Goal: Transaction & Acquisition: Purchase product/service

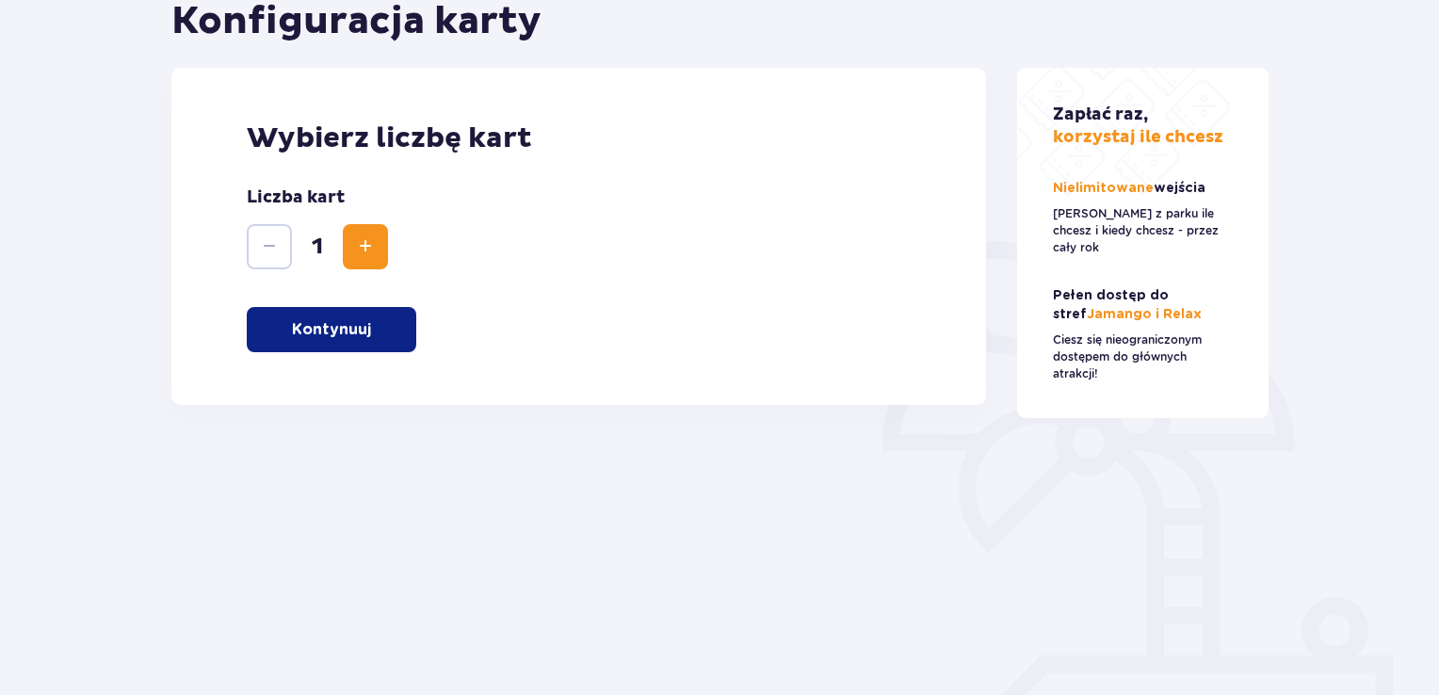
scroll to position [275, 0]
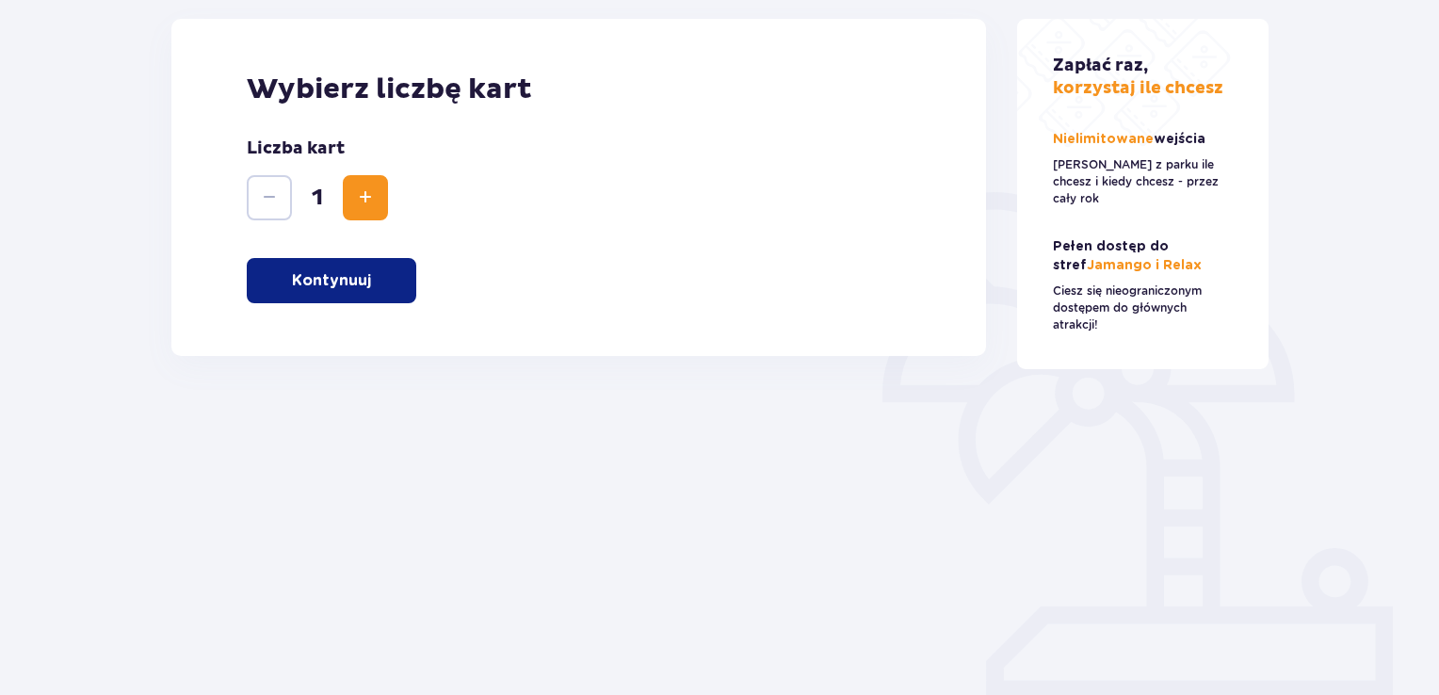
click at [365, 189] on span "Zwiększ" at bounding box center [365, 197] width 23 height 23
click at [374, 280] on button "Kontynuuj" at bounding box center [332, 280] width 170 height 45
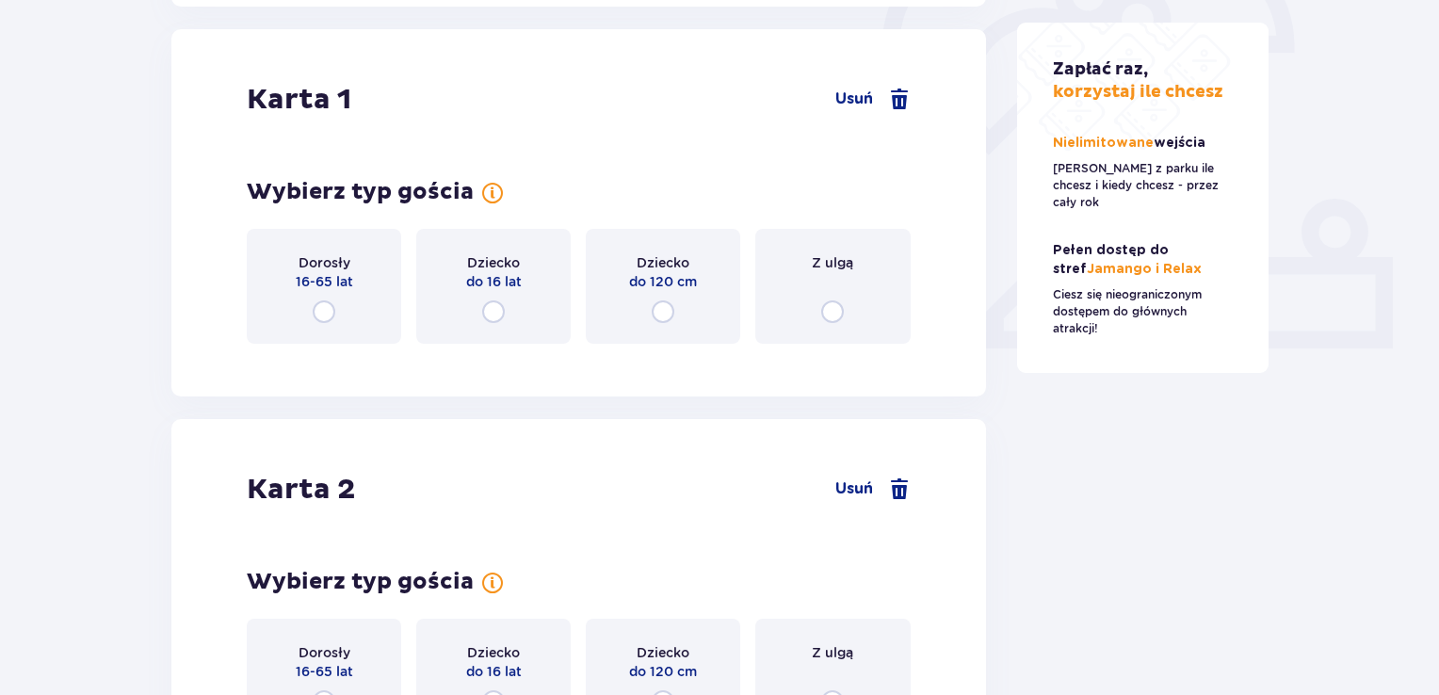
scroll to position [631, 0]
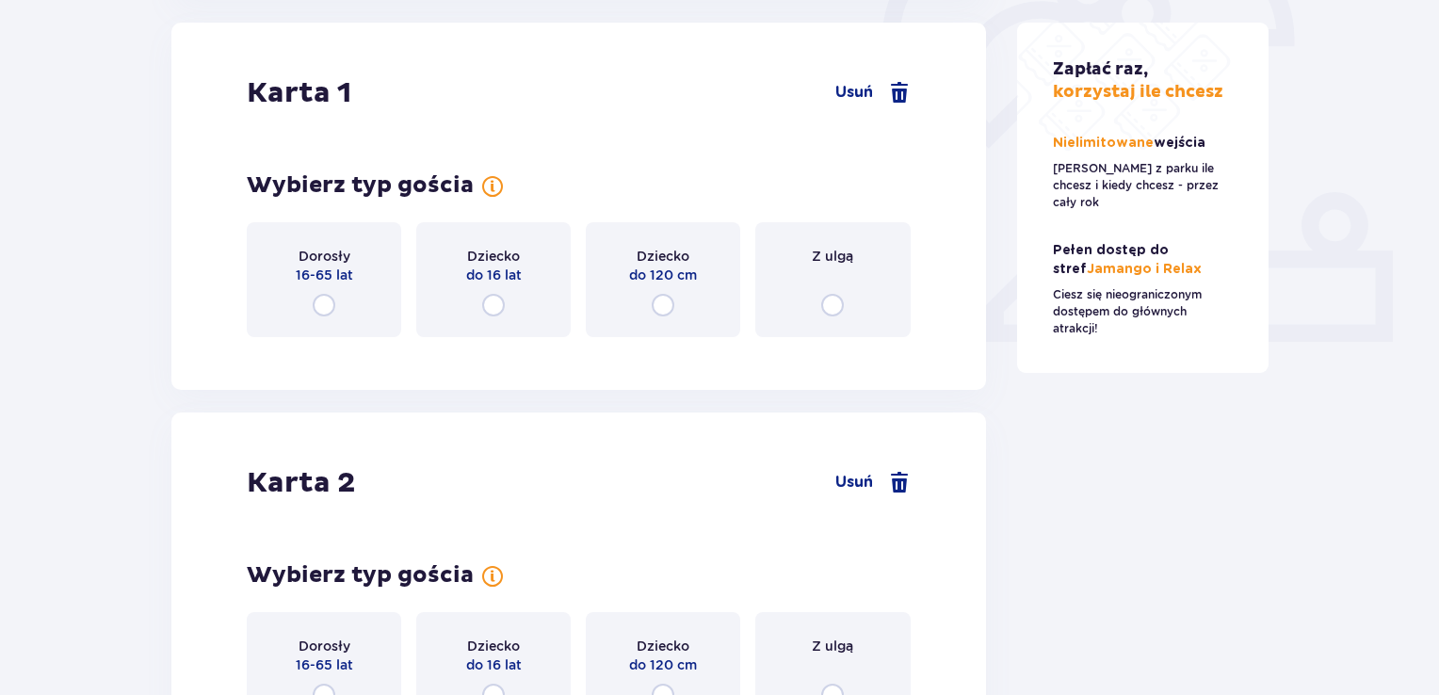
click at [331, 303] on input "radio" at bounding box center [324, 305] width 23 height 23
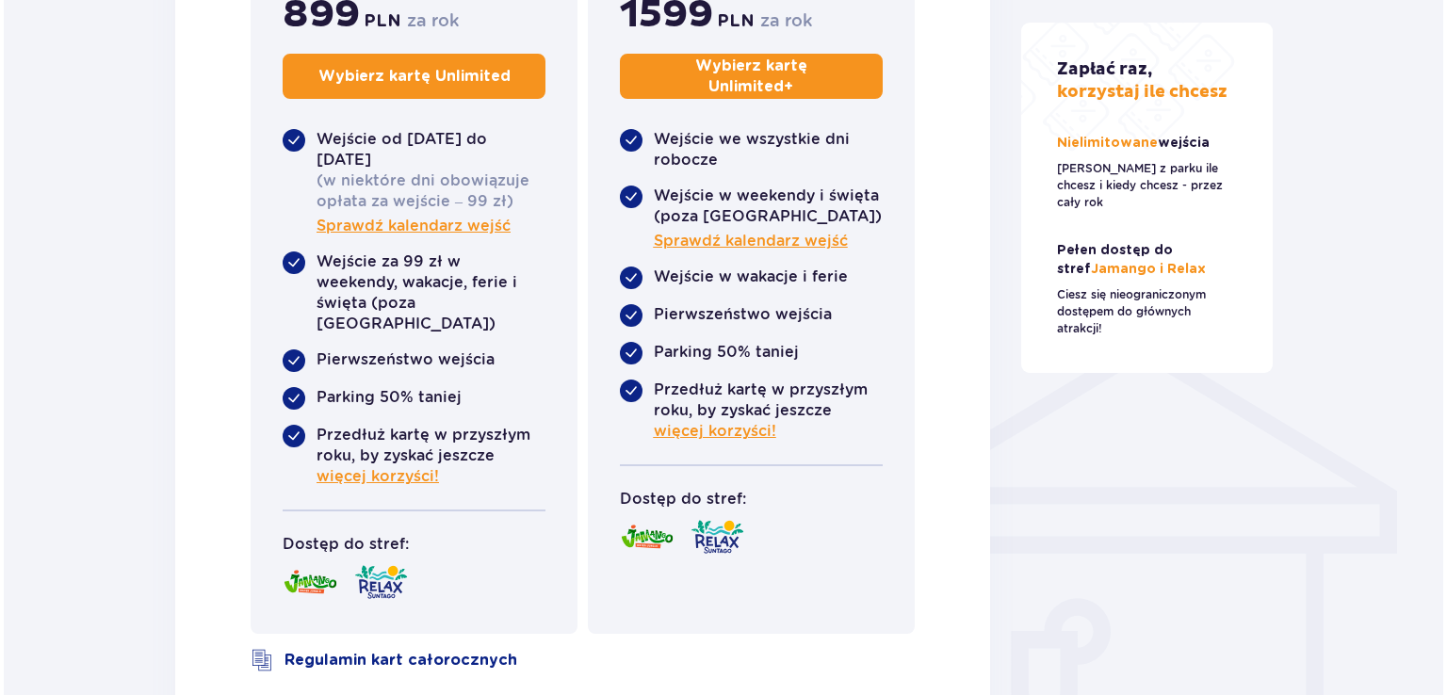
scroll to position [1194, 0]
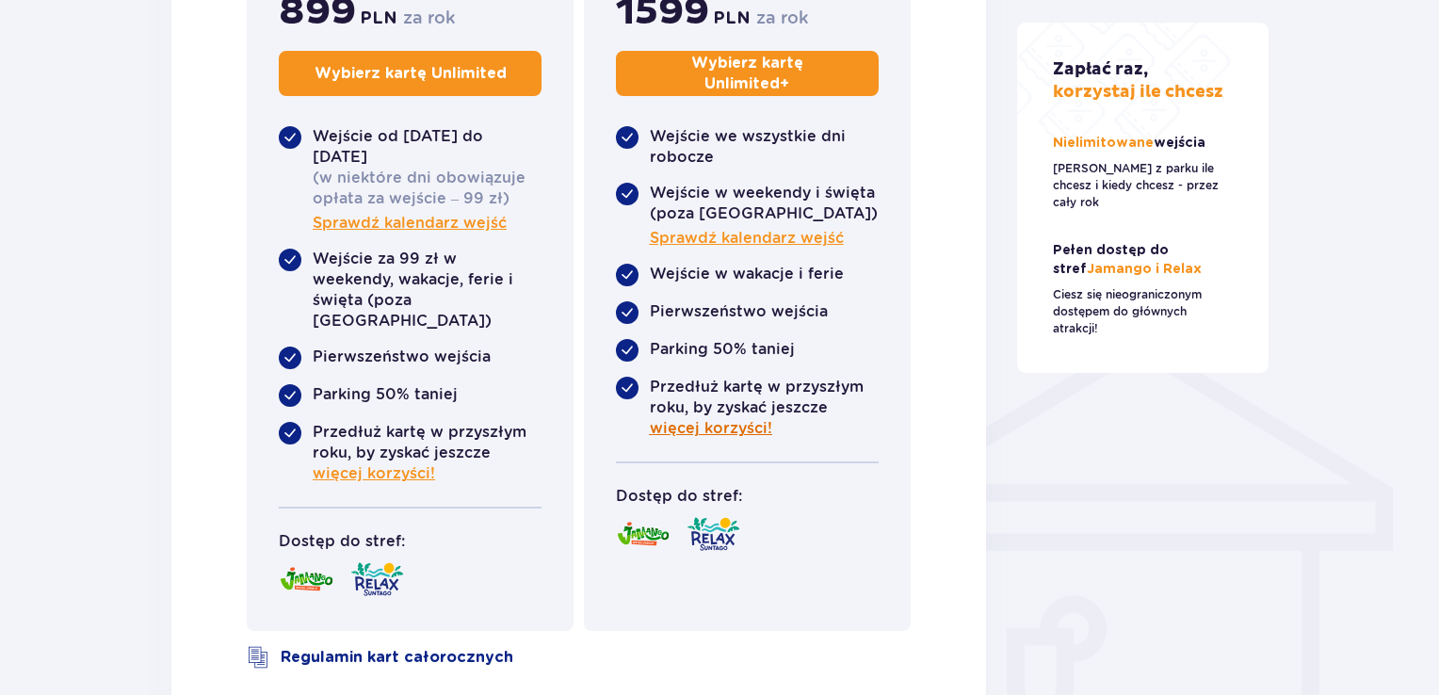
click at [719, 423] on span "więcej korzyści!" at bounding box center [711, 428] width 122 height 21
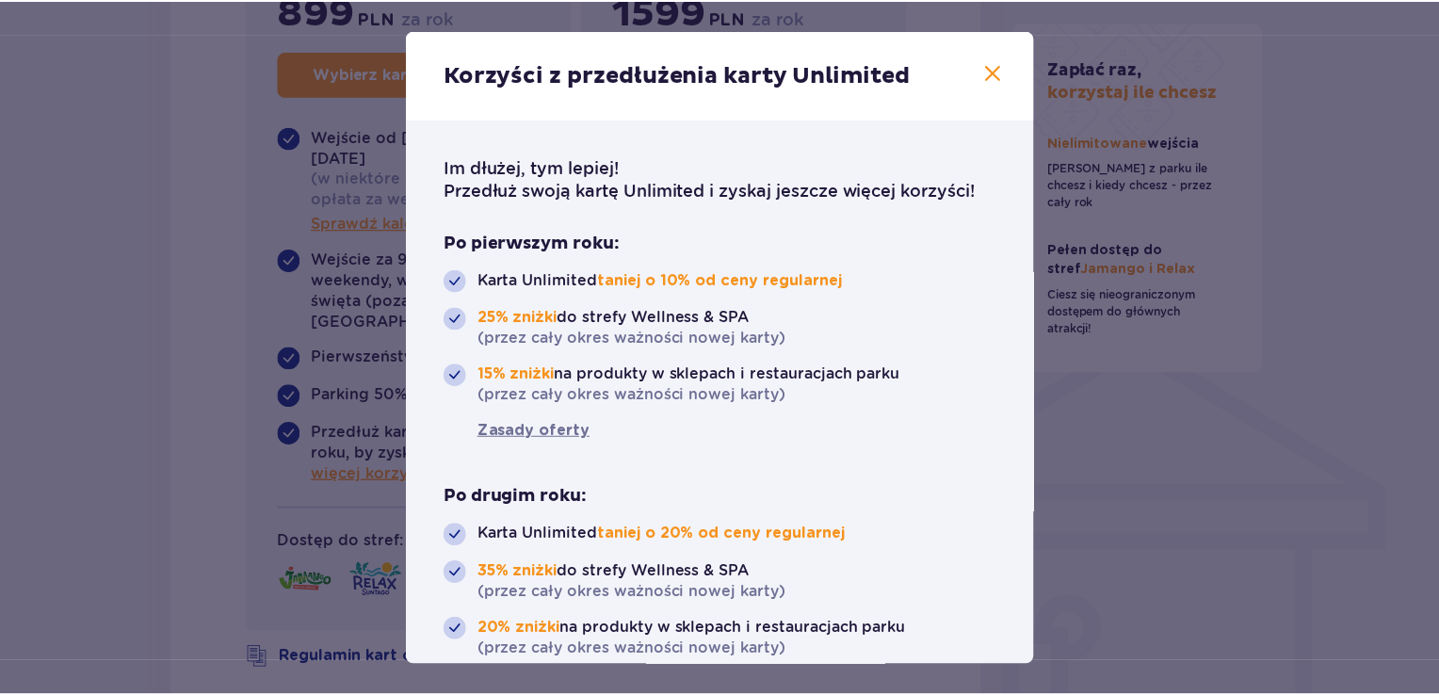
scroll to position [68, 0]
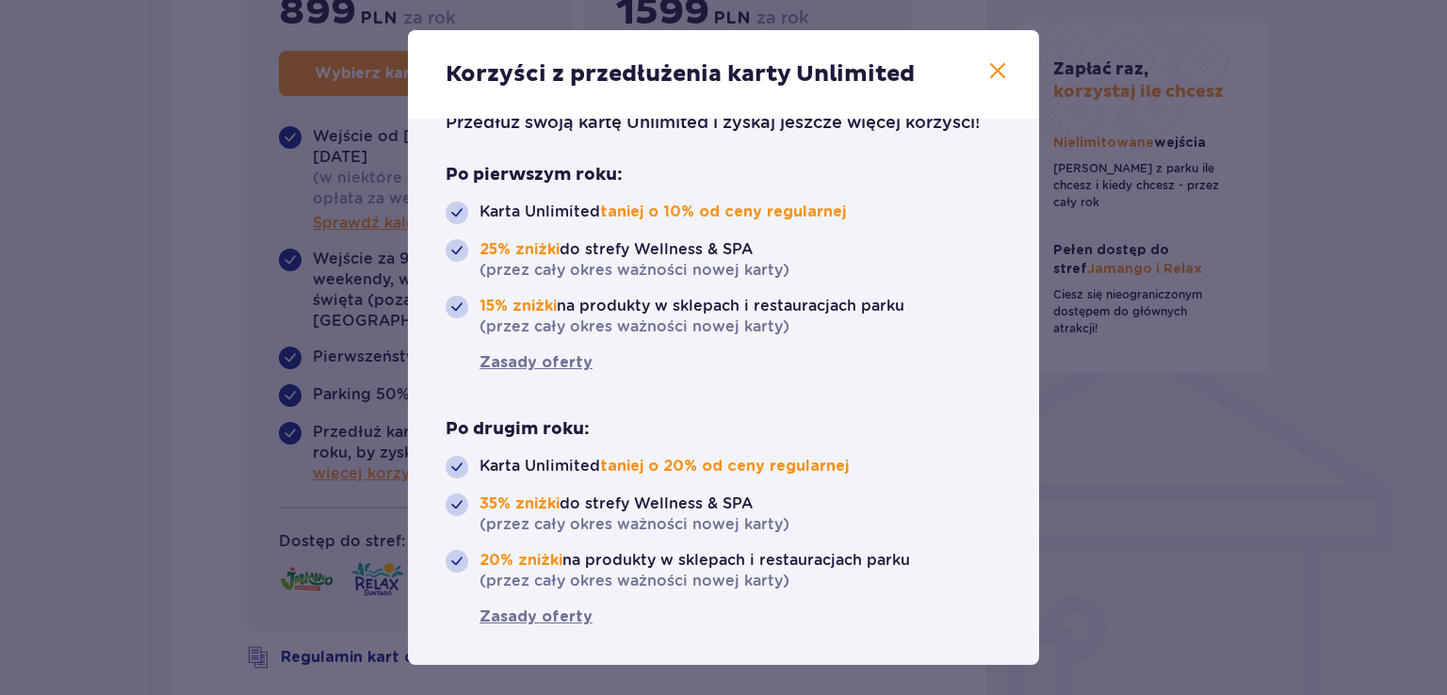
click at [995, 62] on span at bounding box center [997, 71] width 23 height 23
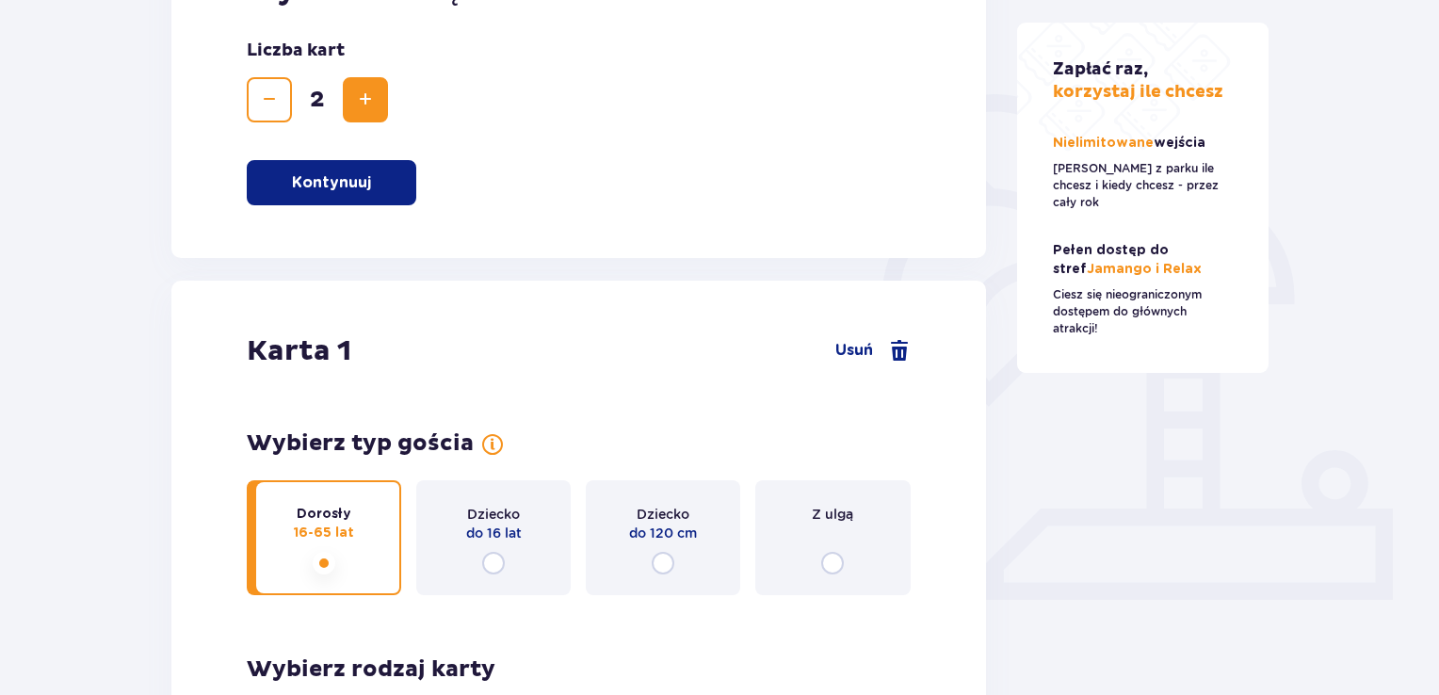
scroll to position [357, 0]
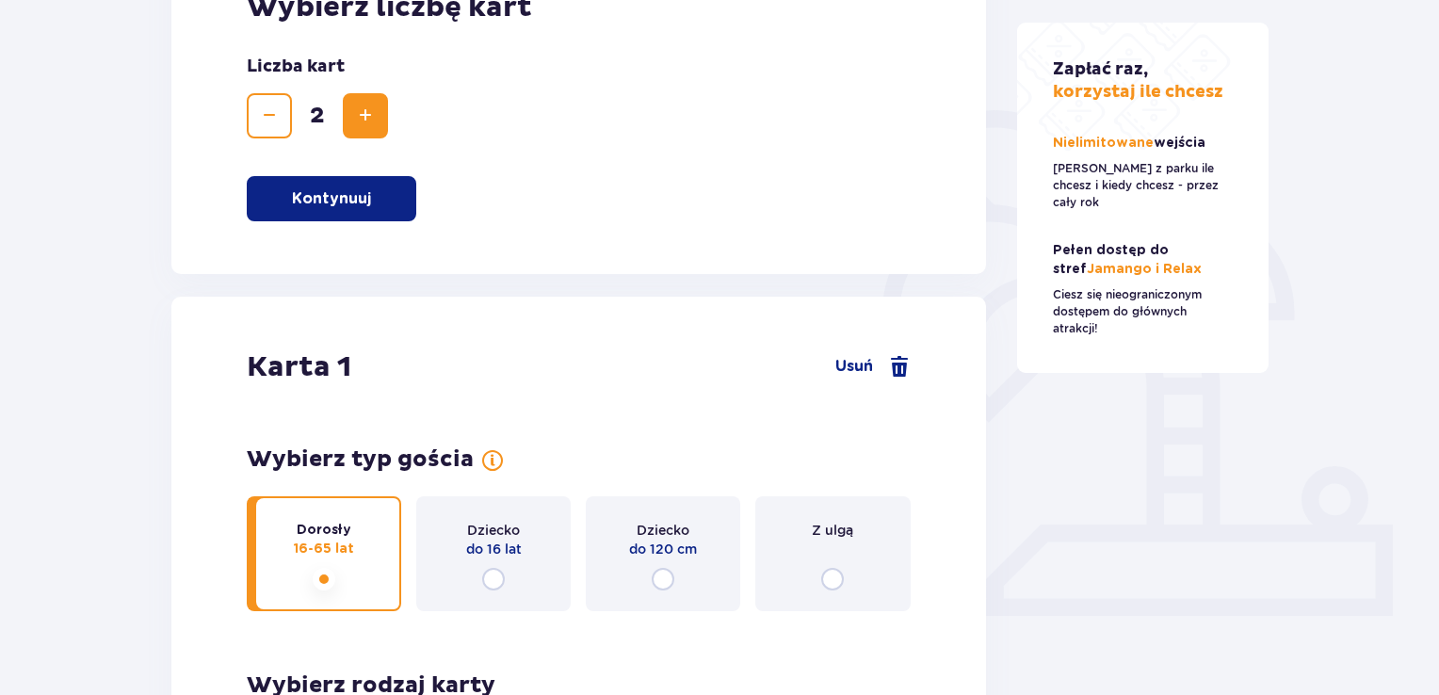
click at [850, 552] on div "Z ulgą" at bounding box center [832, 553] width 154 height 115
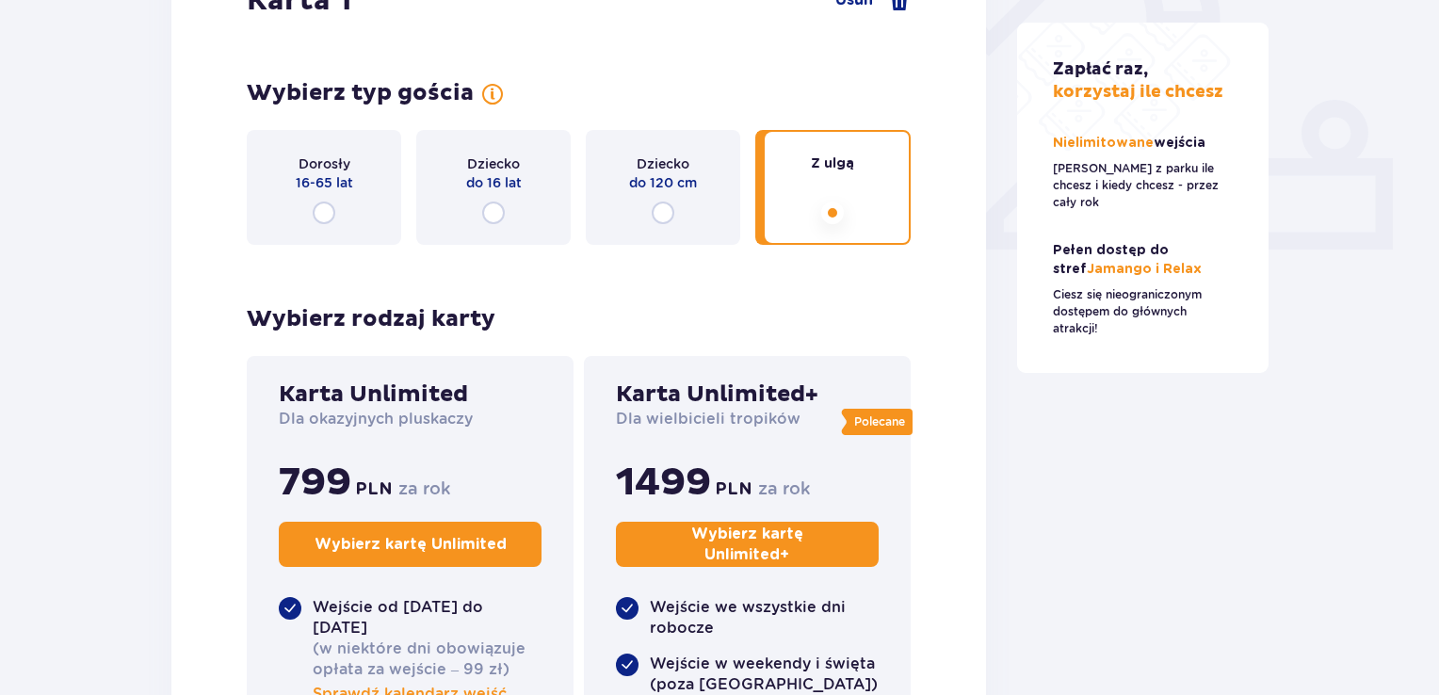
scroll to position [252, 0]
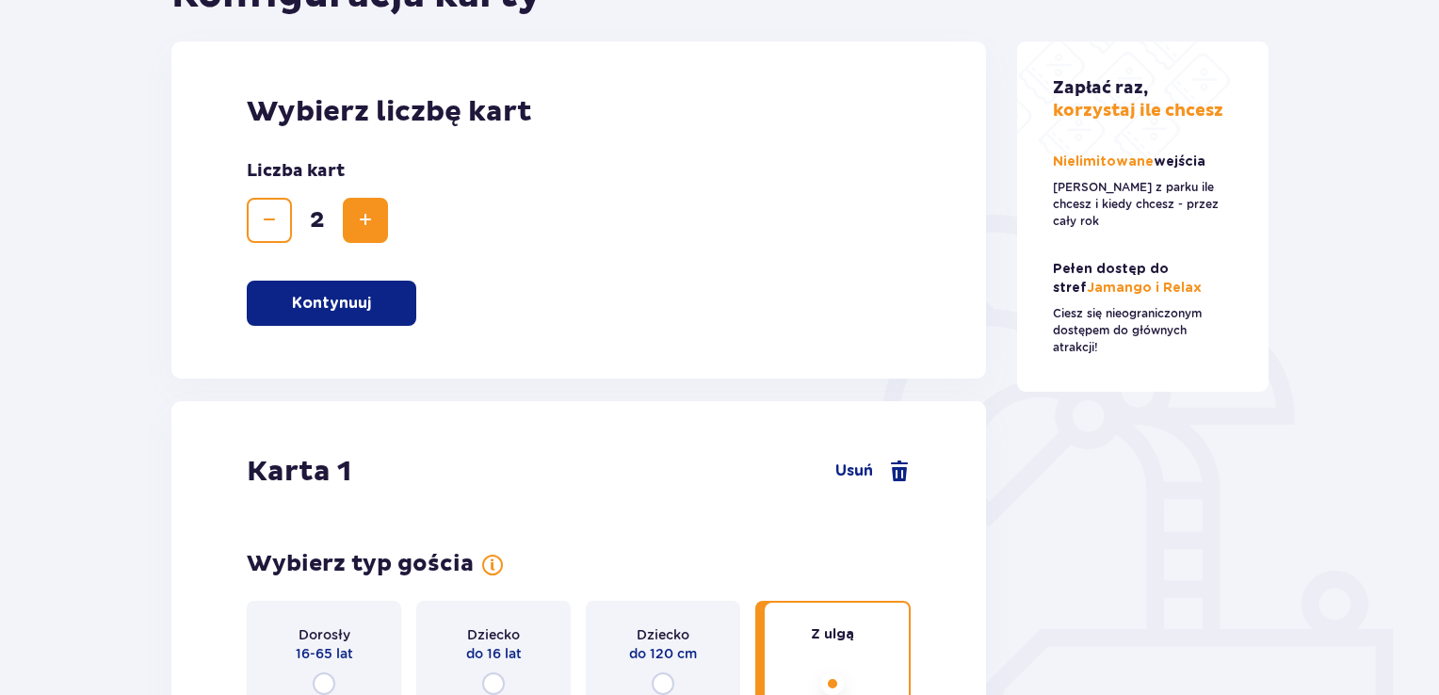
click at [256, 225] on button "Zmniejsz" at bounding box center [269, 220] width 45 height 45
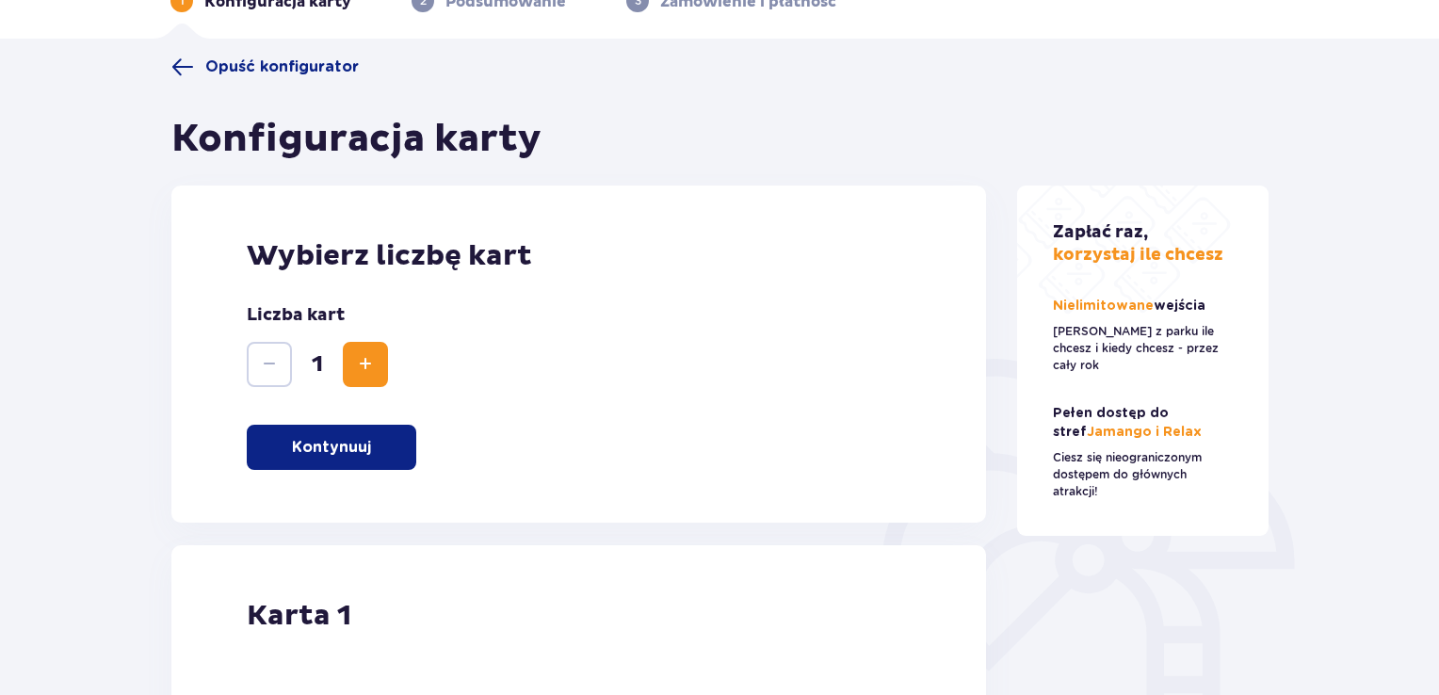
scroll to position [0, 0]
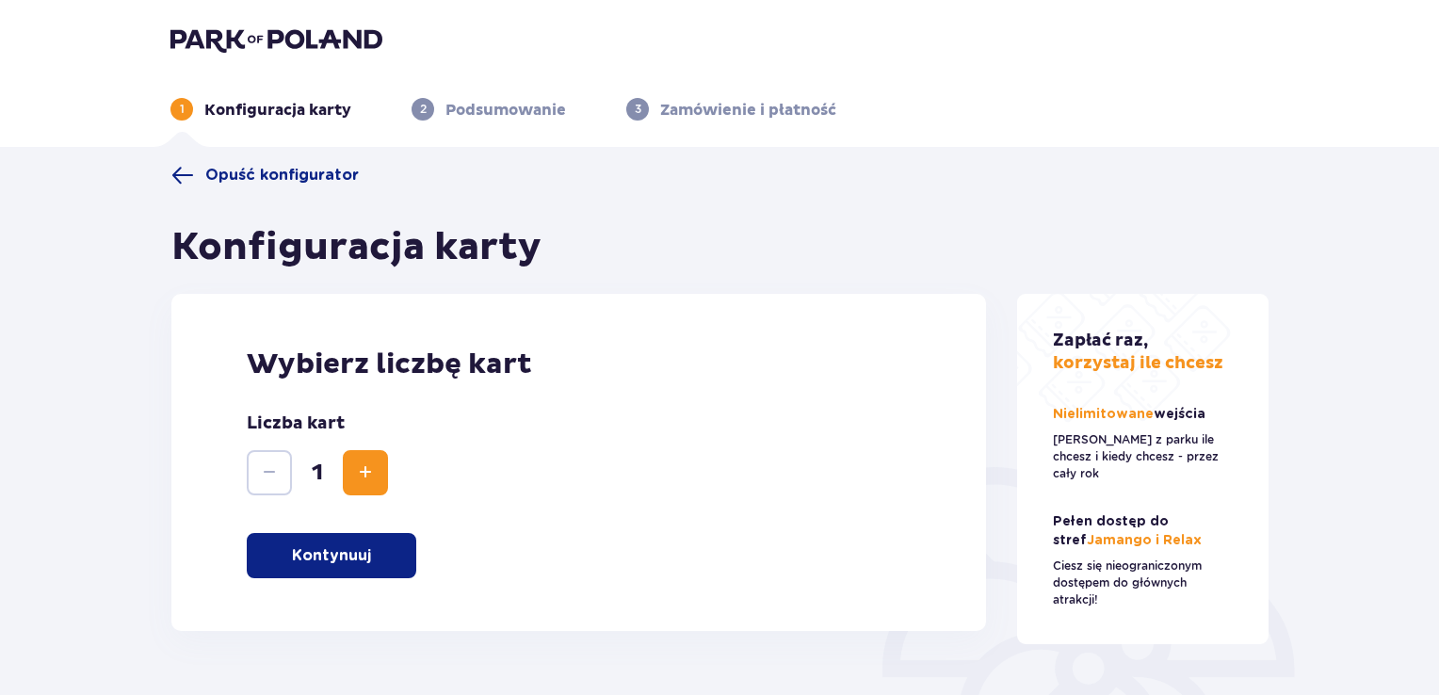
click at [339, 556] on p "Kontynuuj" at bounding box center [331, 555] width 79 height 21
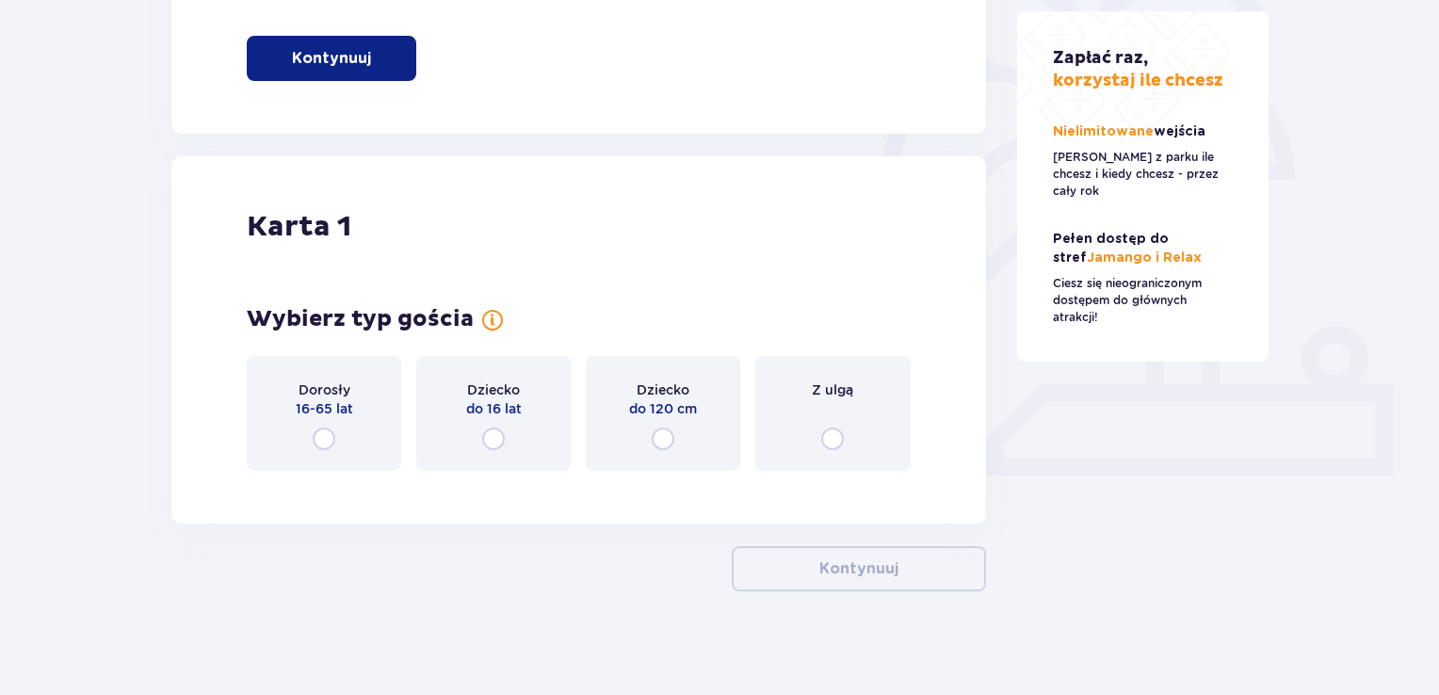
scroll to position [507, 0]
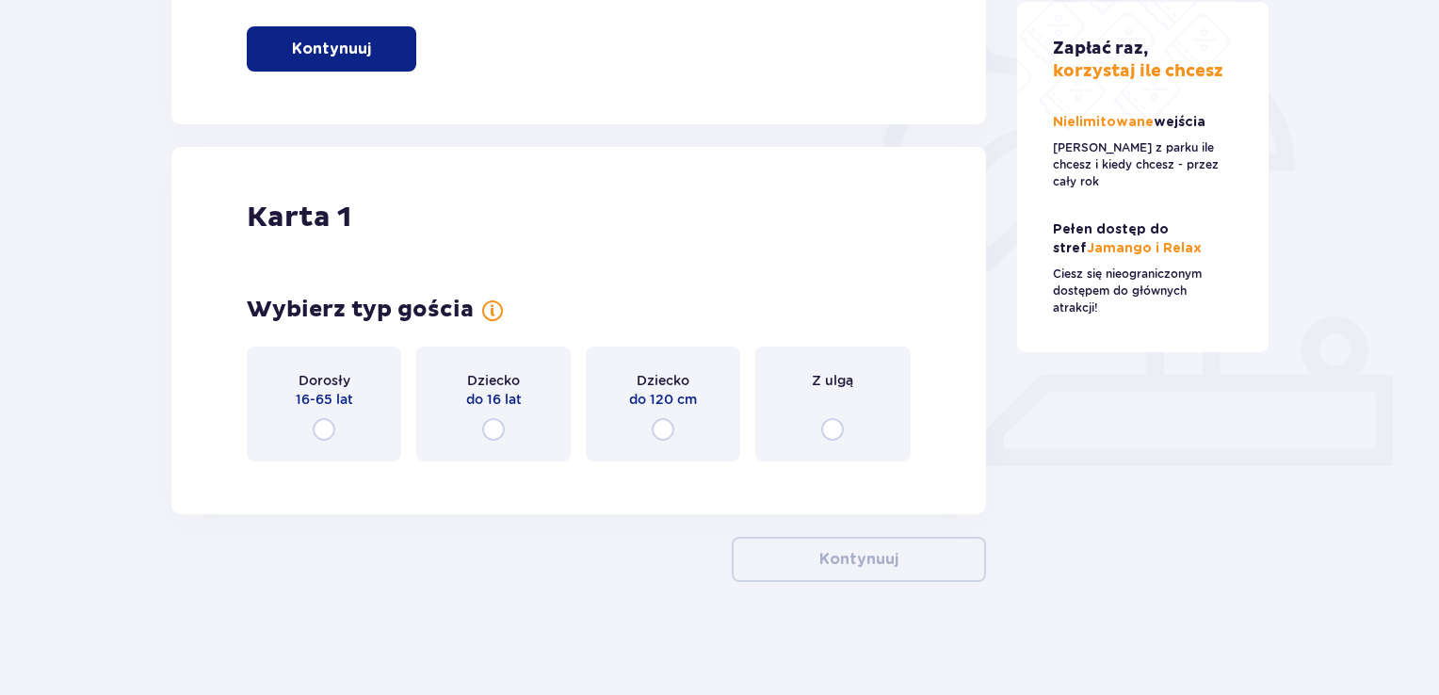
click at [324, 427] on input "radio" at bounding box center [324, 429] width 23 height 23
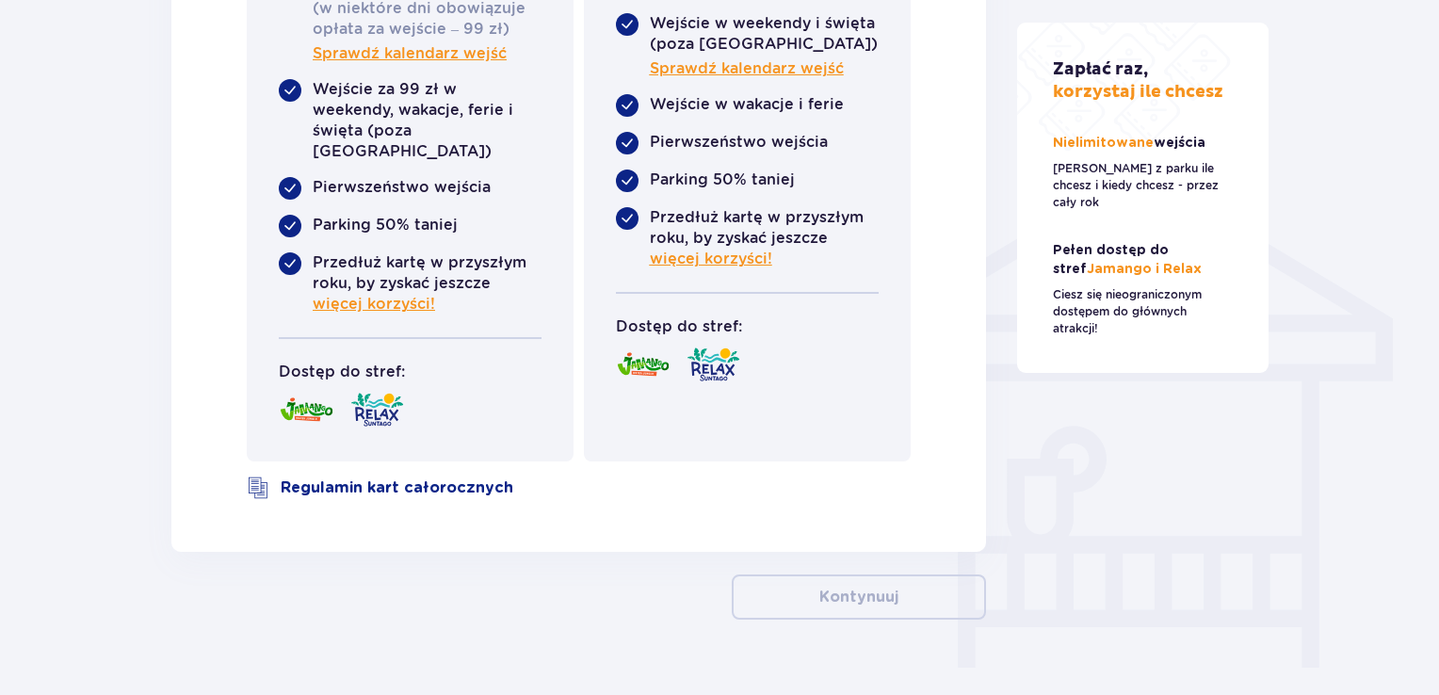
scroll to position [1380, 0]
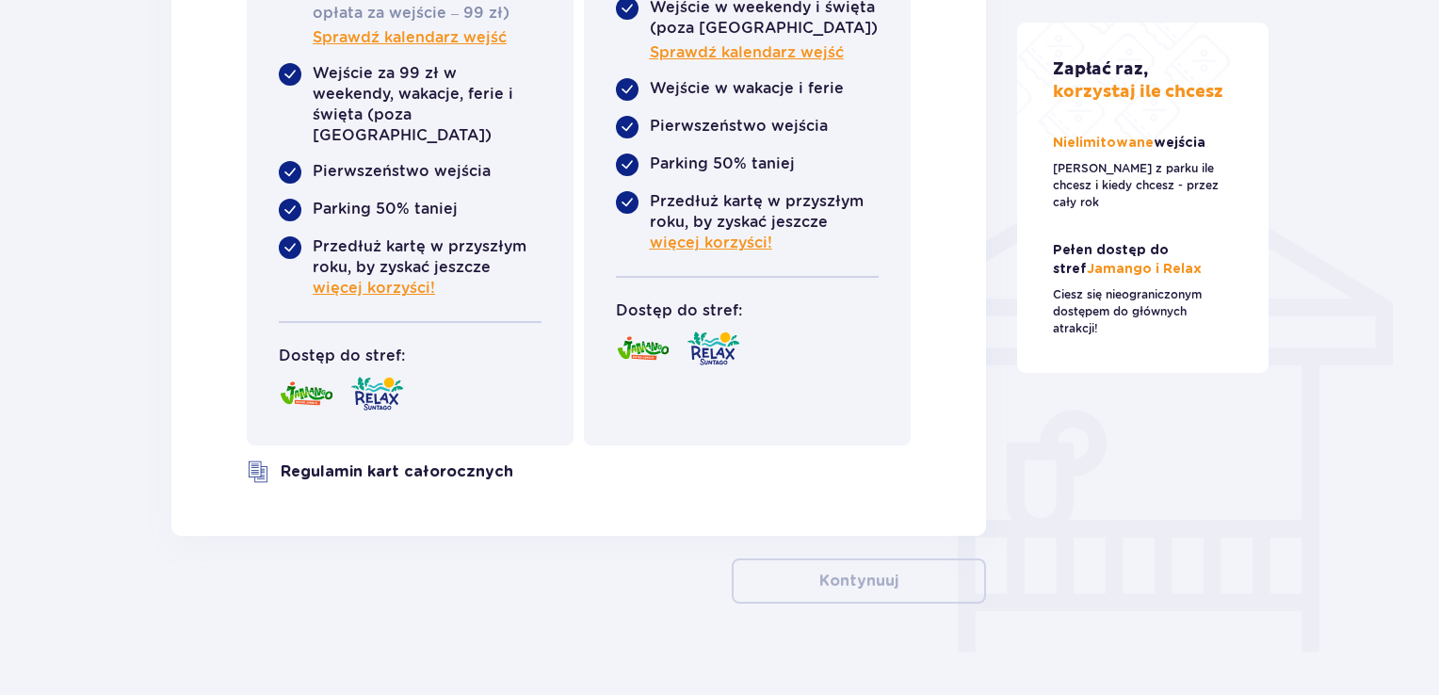
click at [441, 461] on link "Regulamin kart całorocznych" at bounding box center [397, 471] width 233 height 21
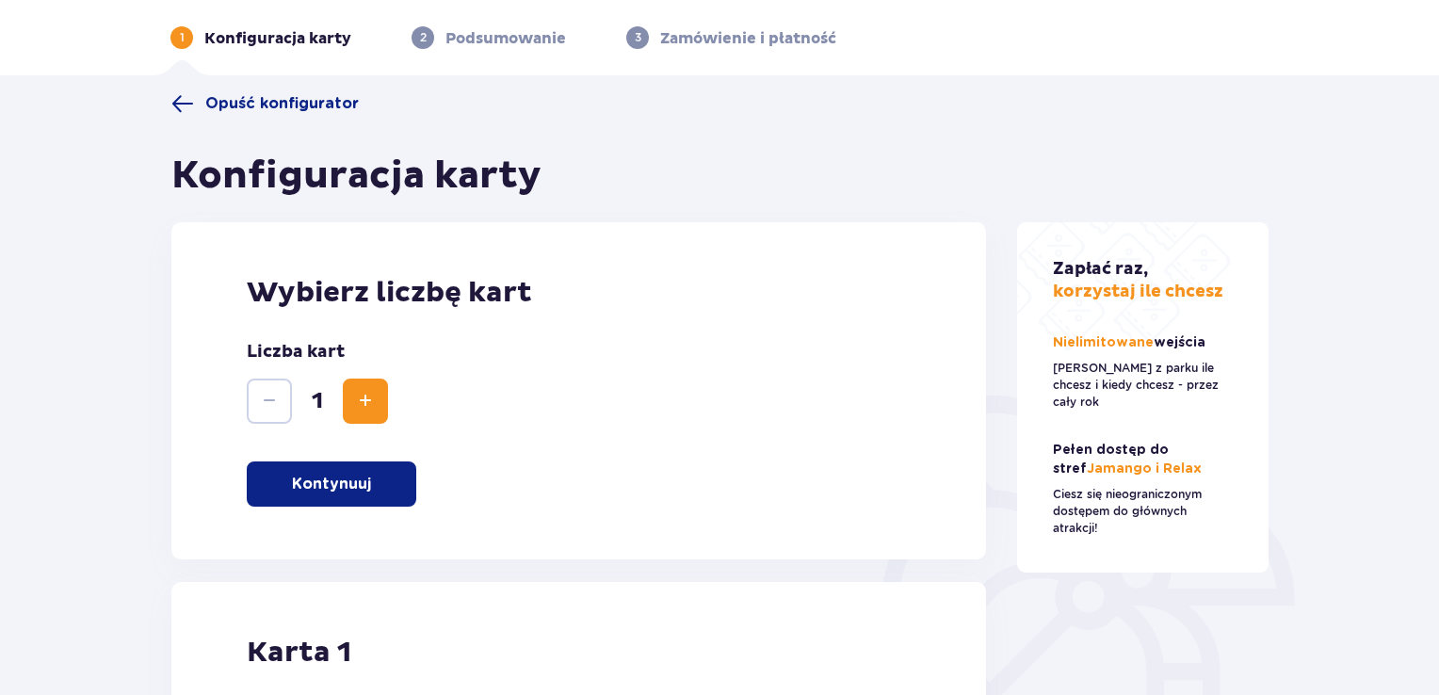
scroll to position [0, 0]
